Goal: Transaction & Acquisition: Register for event/course

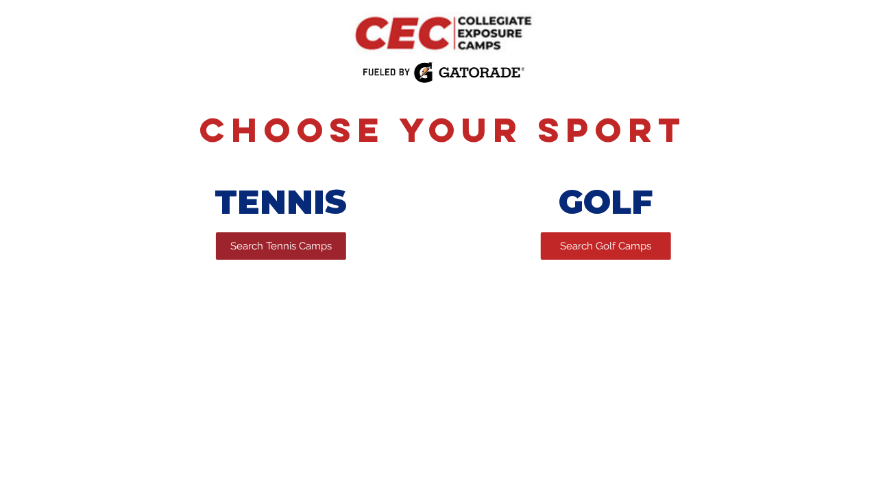
click at [285, 248] on span "Search Tennis Camps" at bounding box center [280, 246] width 101 height 14
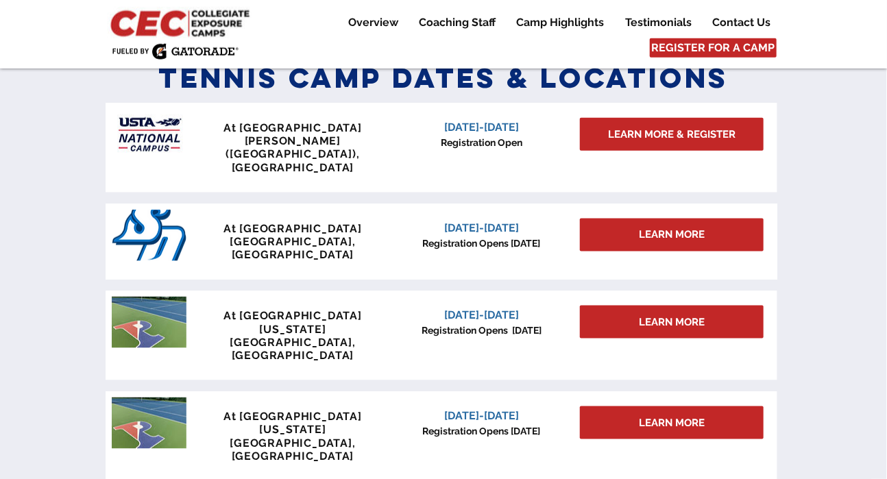
scroll to position [621, 0]
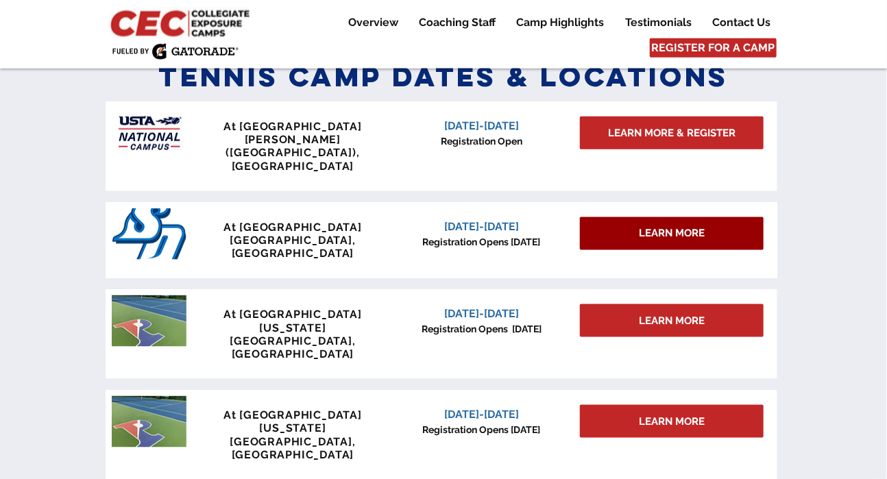
click at [632, 217] on div "LEARN MORE" at bounding box center [672, 233] width 184 height 33
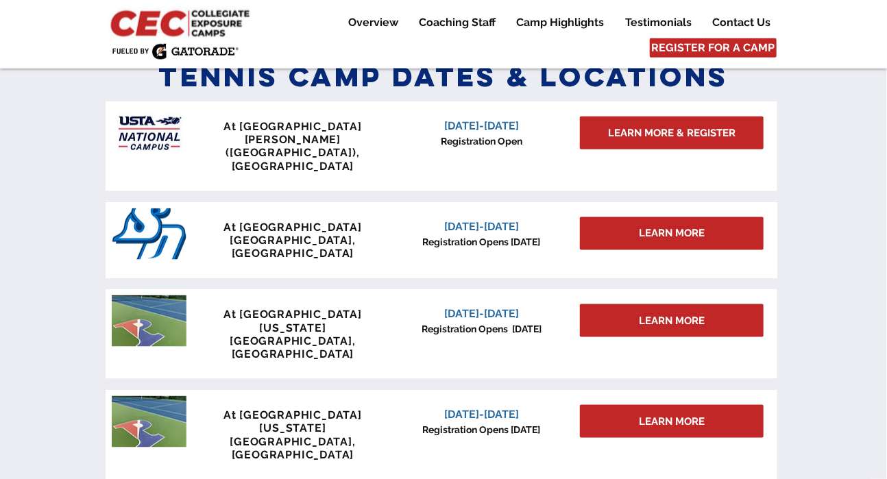
click at [796, 231] on div at bounding box center [443, 270] width 887 height 444
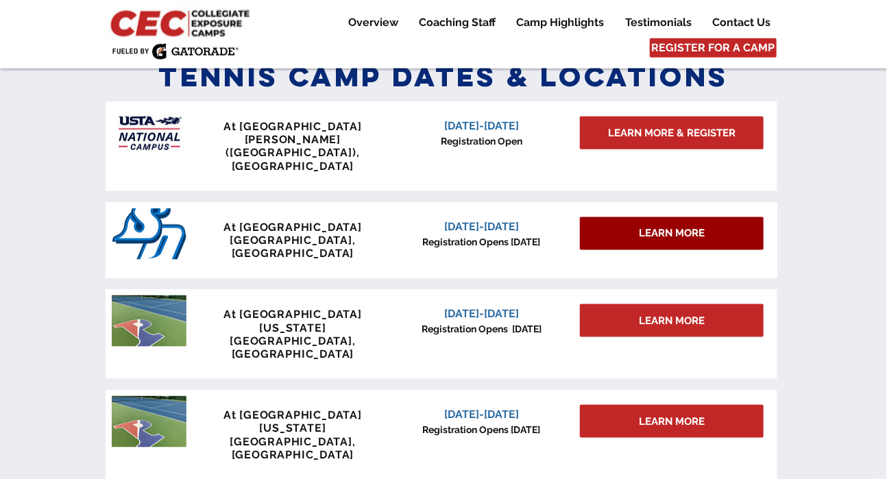
click at [704, 226] on span "LEARN MORE" at bounding box center [672, 233] width 66 height 14
